Goal: Task Accomplishment & Management: Manage account settings

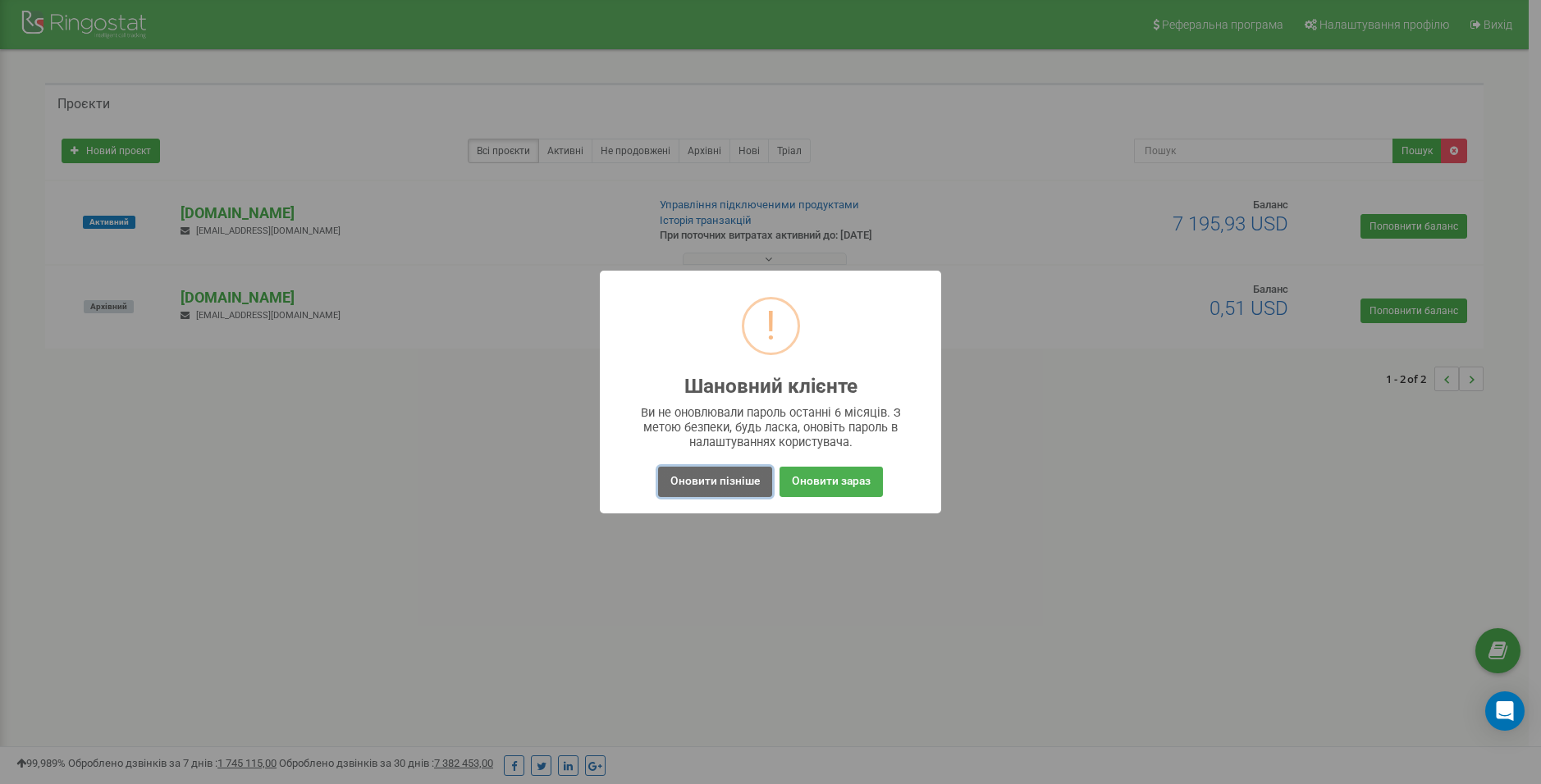
click at [715, 485] on button "Оновити пізніше" at bounding box center [715, 481] width 114 height 31
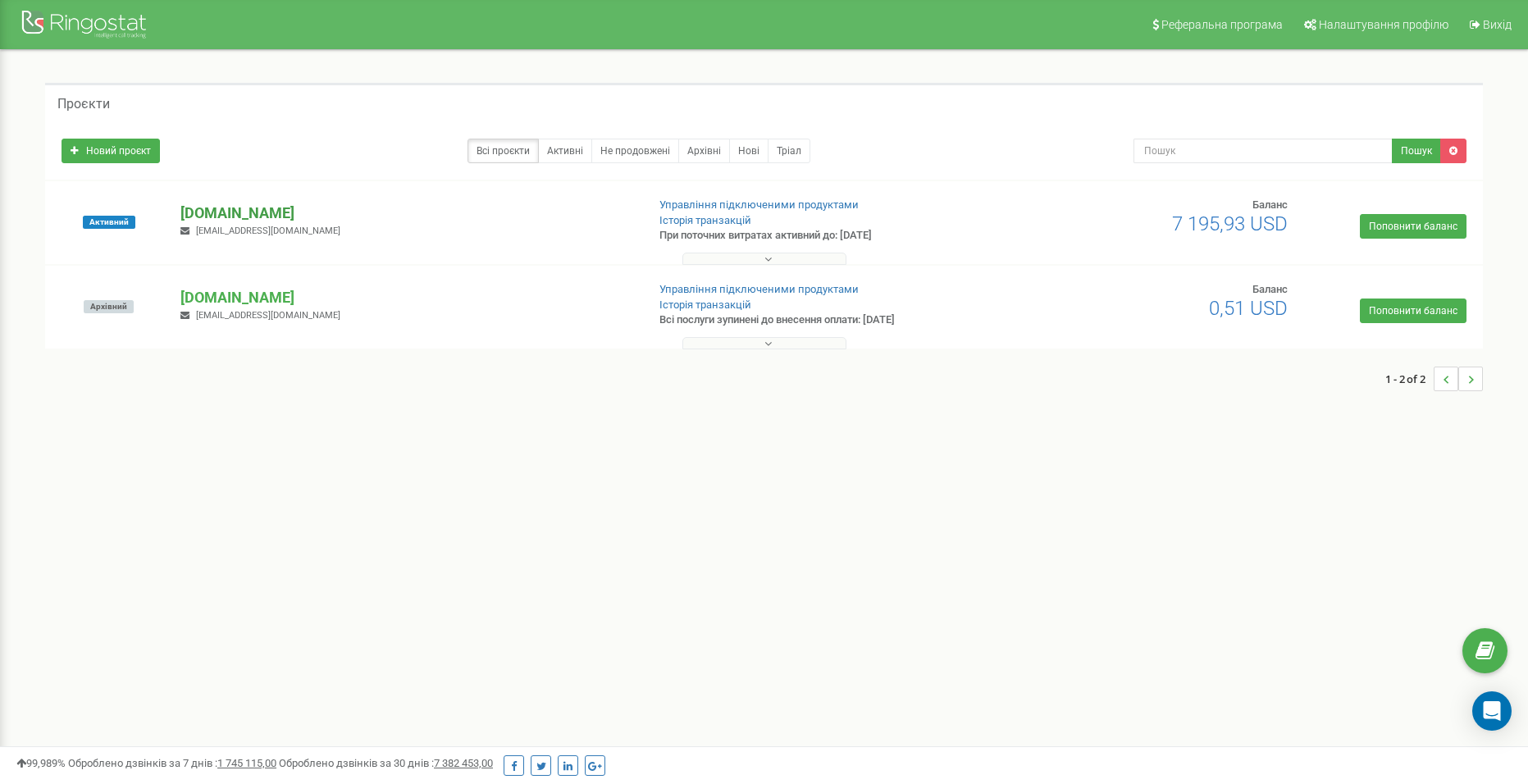
click at [226, 220] on p "[DOMAIN_NAME]" at bounding box center [407, 213] width 452 height 21
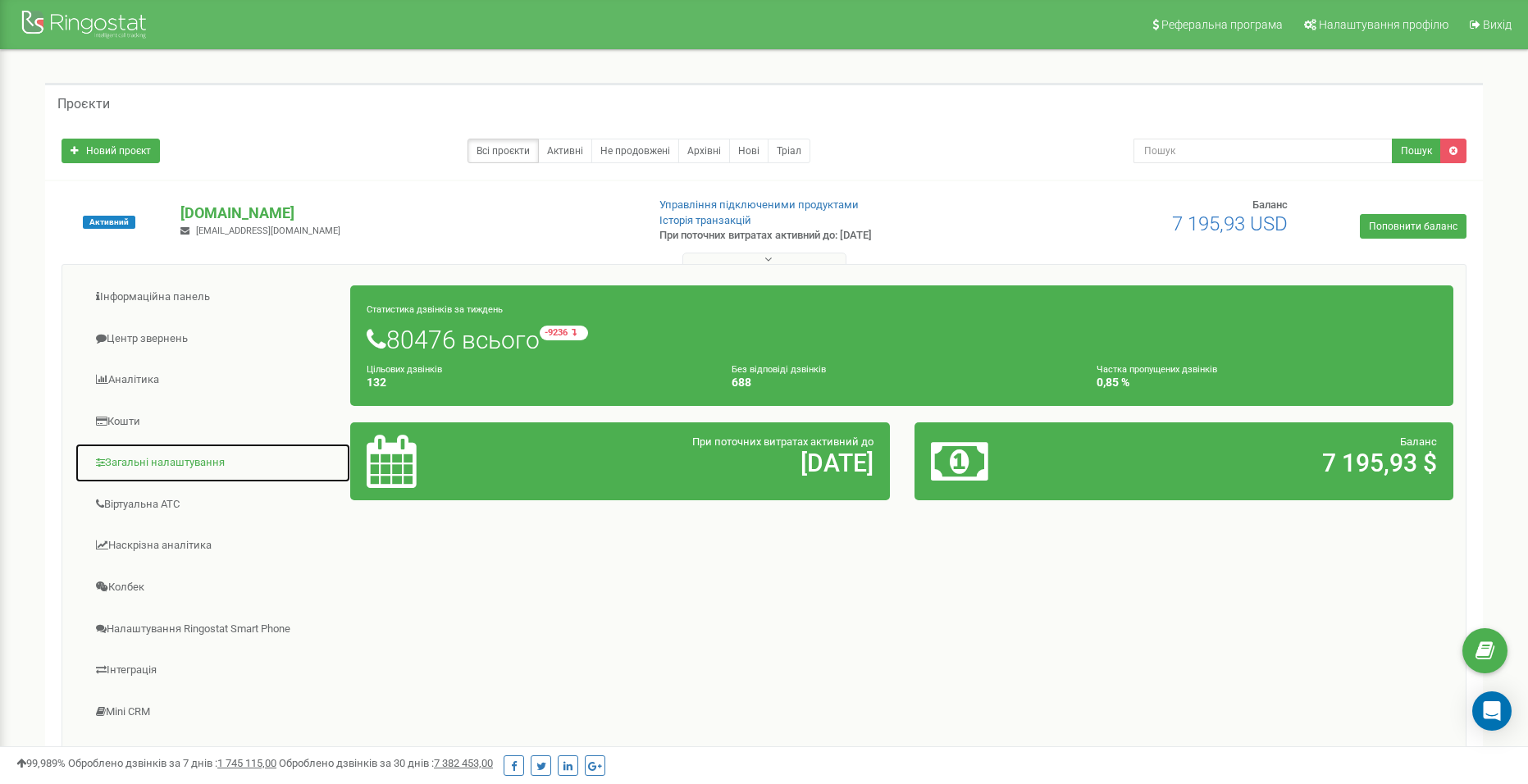
click at [176, 472] on link "Загальні налаштування" at bounding box center [212, 463] width 277 height 40
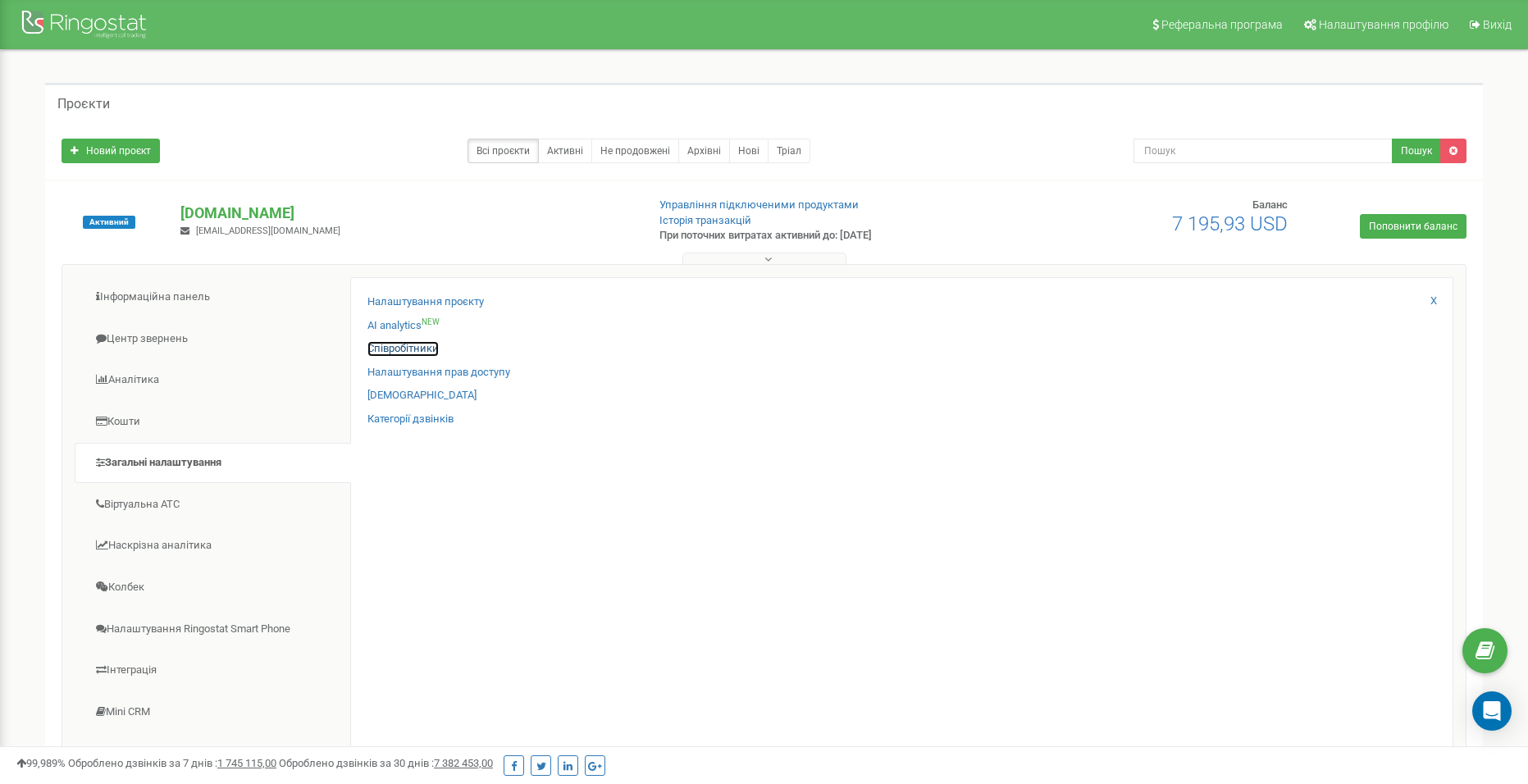
click at [404, 350] on link "Співробітники" at bounding box center [403, 349] width 72 height 16
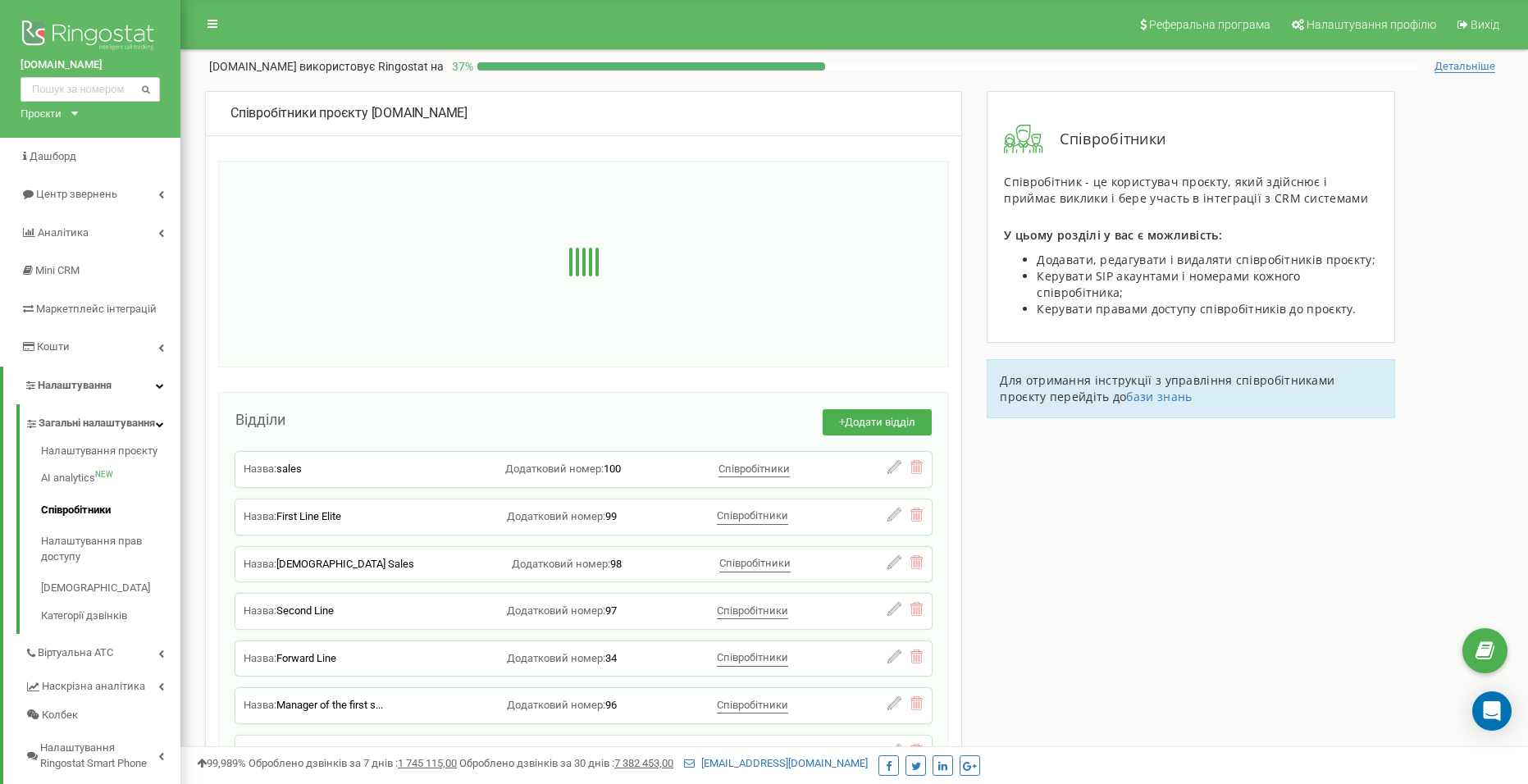
click at [1270, 567] on div "Співробітники проєкту [DOMAIN_NAME] Відділи + Додати відділ Назва: sales Додатк…" at bounding box center [854, 606] width 1323 height 1030
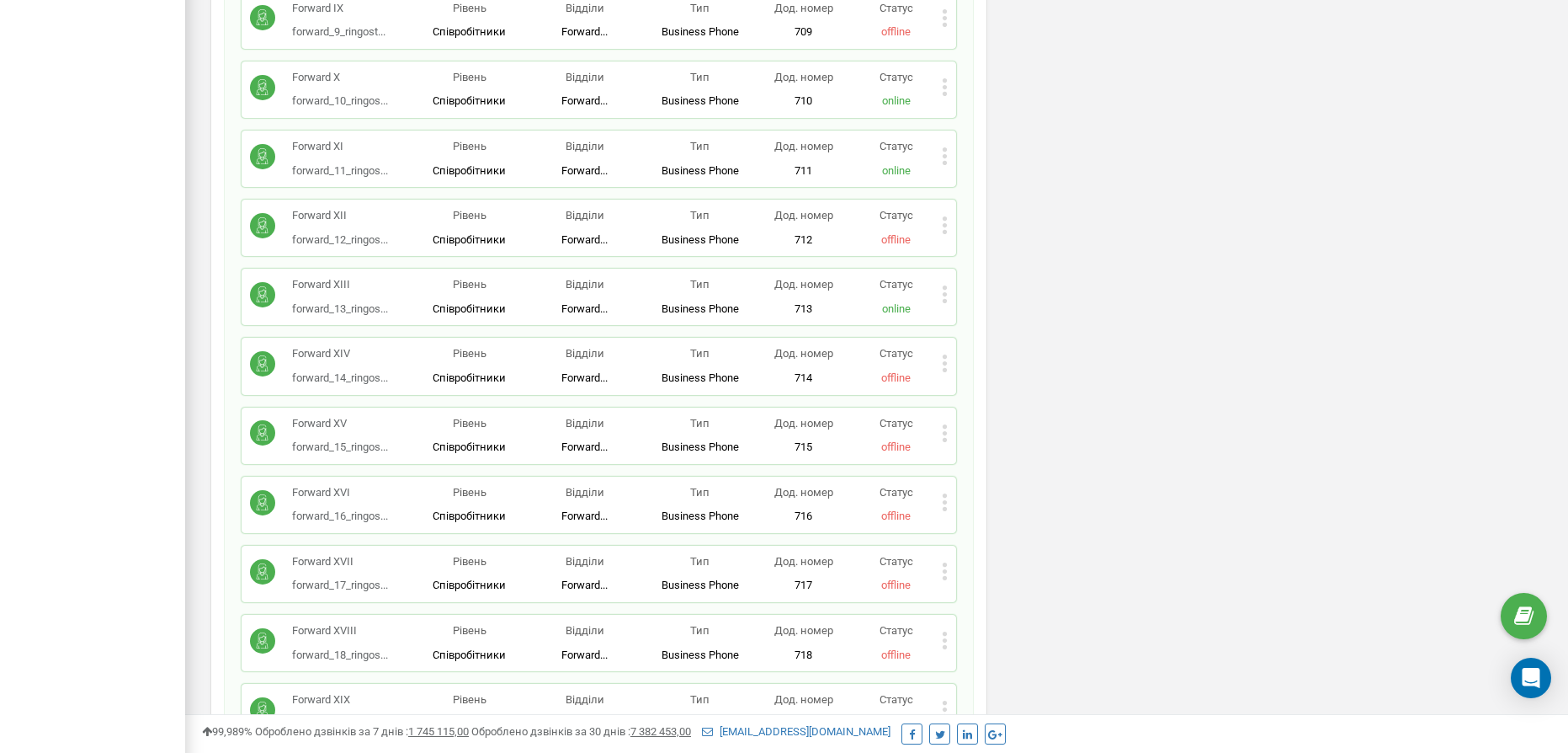
scroll to position [10659, 0]
